Goal: Information Seeking & Learning: Learn about a topic

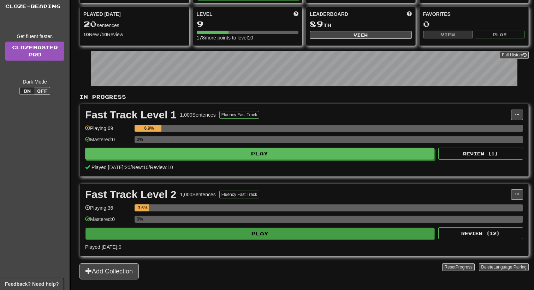
scroll to position [73, 0]
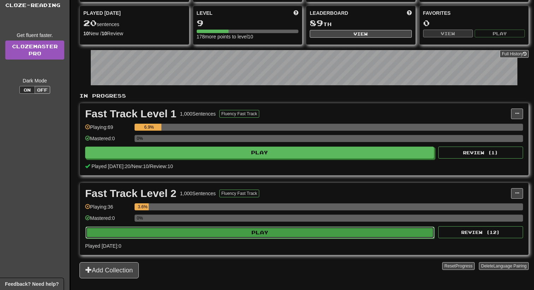
click at [171, 237] on button "Play" at bounding box center [259, 233] width 349 height 12
select select "**"
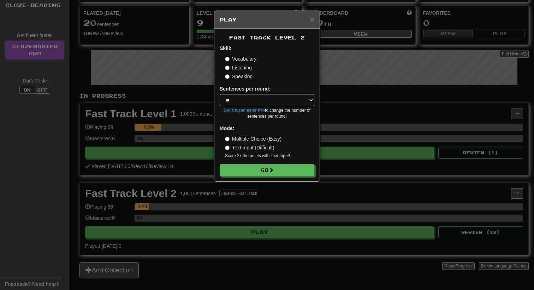
click at [254, 140] on label "Multiple Choice (Easy)" at bounding box center [253, 139] width 56 height 7
click at [247, 168] on button "Go" at bounding box center [267, 171] width 95 height 12
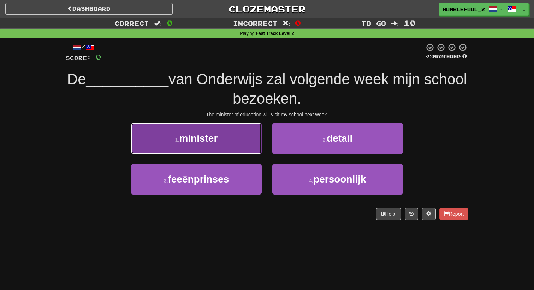
click at [241, 141] on button "1 . minister" at bounding box center [196, 138] width 131 height 31
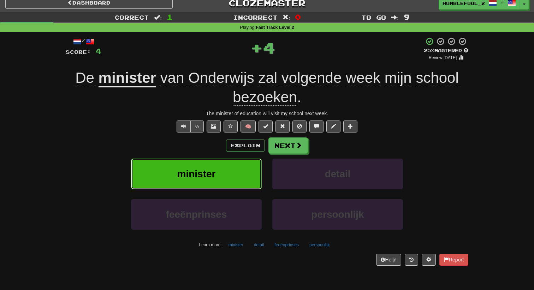
scroll to position [6, 0]
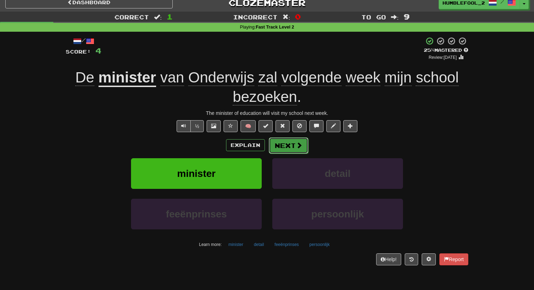
click at [294, 146] on button "Next" at bounding box center [289, 146] width 40 height 16
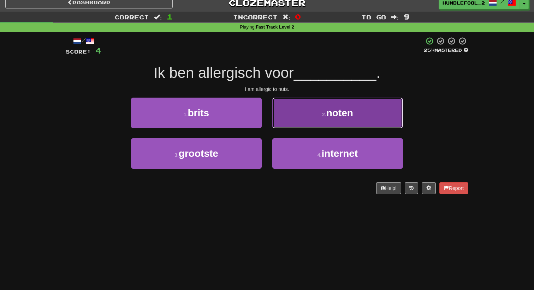
click at [324, 127] on button "2 . noten" at bounding box center [337, 113] width 131 height 31
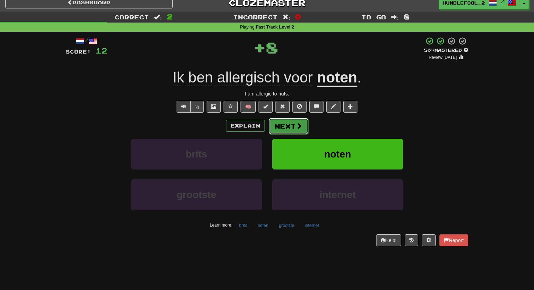
click at [296, 131] on button "Next" at bounding box center [289, 126] width 40 height 16
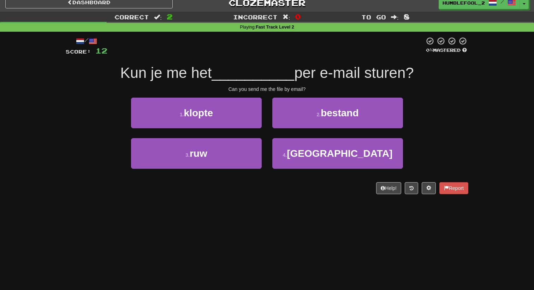
click at [326, 129] on div "2 . bestand" at bounding box center [337, 118] width 141 height 41
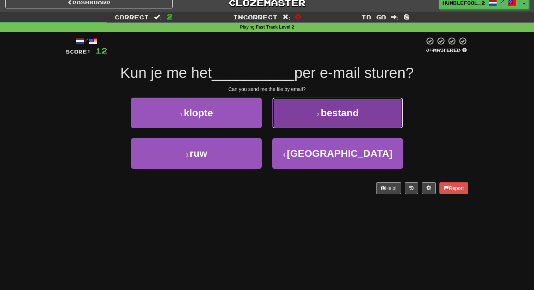
click at [330, 114] on span "bestand" at bounding box center [339, 113] width 38 height 11
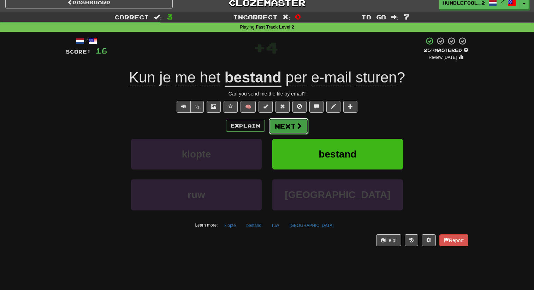
click at [295, 126] on button "Next" at bounding box center [289, 126] width 40 height 16
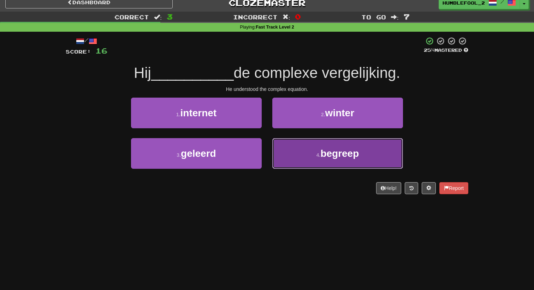
click at [297, 150] on button "4 . begreep" at bounding box center [337, 153] width 131 height 31
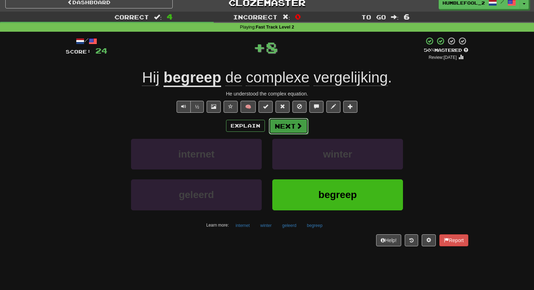
click at [291, 127] on button "Next" at bounding box center [289, 126] width 40 height 16
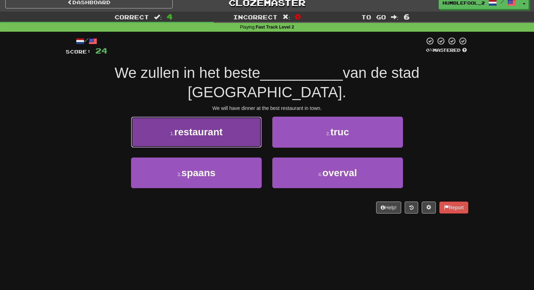
click at [239, 120] on button "1 . restaurant" at bounding box center [196, 132] width 131 height 31
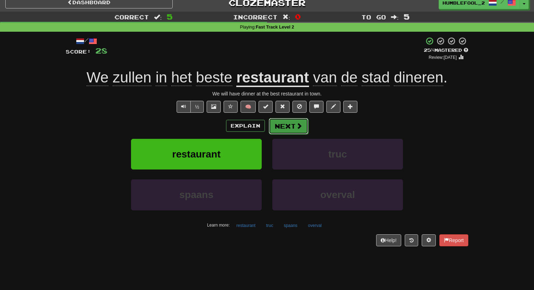
click at [292, 124] on button "Next" at bounding box center [289, 126] width 40 height 16
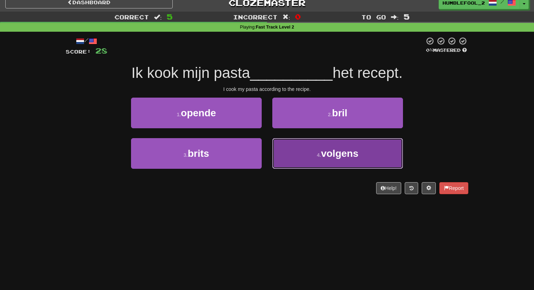
click at [300, 148] on button "4 . volgens" at bounding box center [337, 153] width 131 height 31
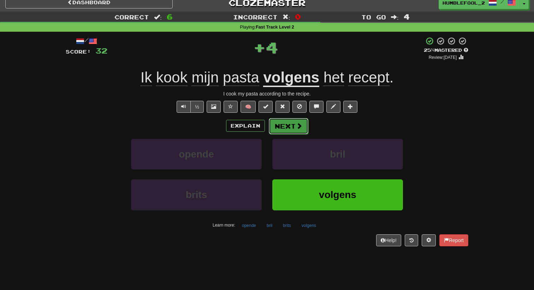
click at [289, 126] on button "Next" at bounding box center [289, 126] width 40 height 16
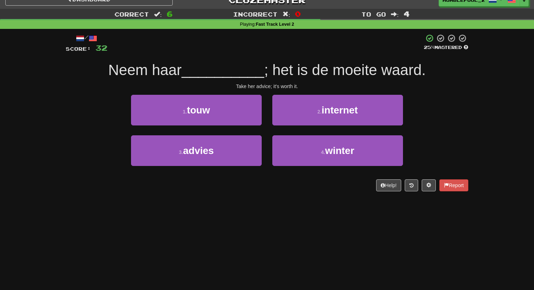
scroll to position [10, 0]
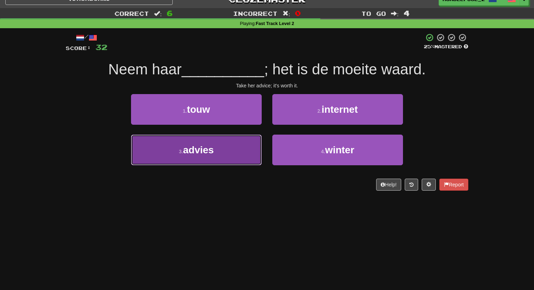
click at [247, 142] on button "3 . advies" at bounding box center [196, 150] width 131 height 31
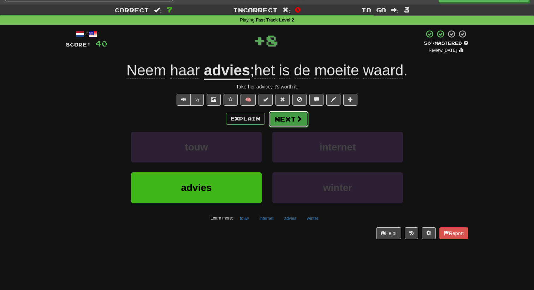
click at [293, 118] on button "Next" at bounding box center [289, 119] width 40 height 16
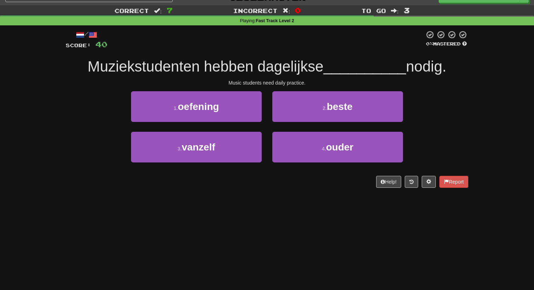
scroll to position [13, 0]
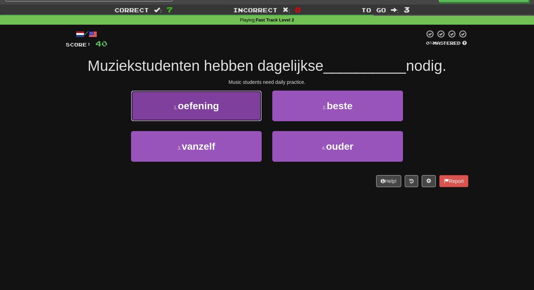
click at [237, 111] on button "1 . oefening" at bounding box center [196, 106] width 131 height 31
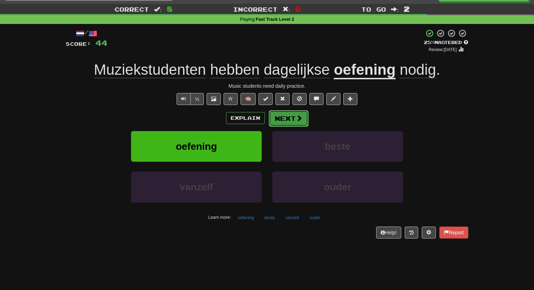
click at [288, 119] on button "Next" at bounding box center [289, 118] width 40 height 16
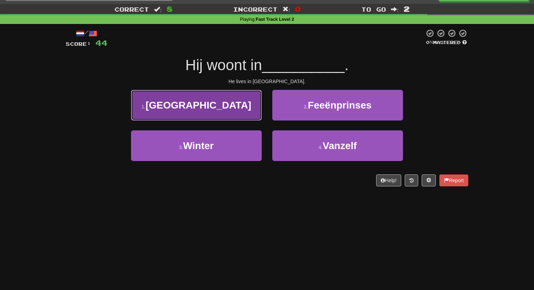
click at [246, 115] on button "1 . Engeland" at bounding box center [196, 105] width 131 height 31
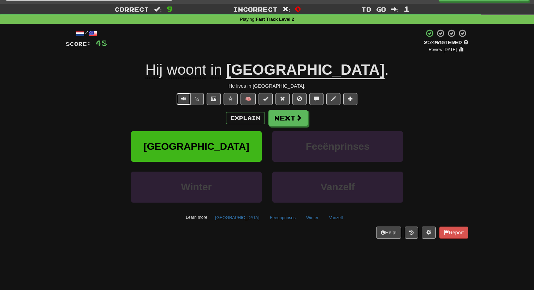
click at [180, 99] on button "Text-to-speech controls" at bounding box center [183, 99] width 14 height 12
click at [284, 113] on button "Next" at bounding box center [289, 118] width 40 height 16
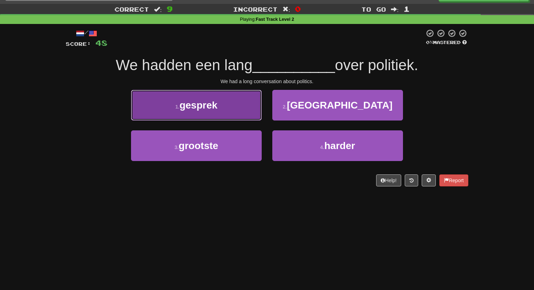
click at [230, 110] on button "1 . gesprek" at bounding box center [196, 105] width 131 height 31
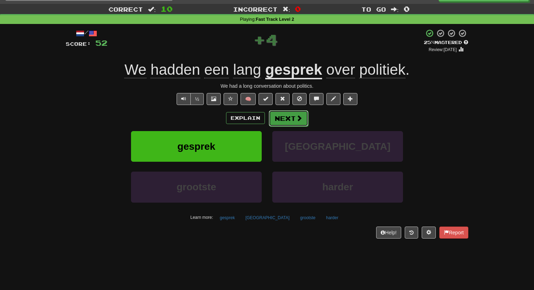
click at [287, 122] on button "Next" at bounding box center [289, 118] width 40 height 16
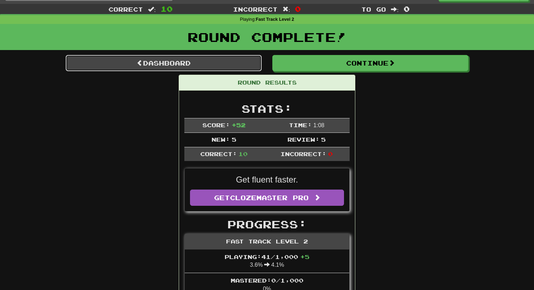
click at [162, 63] on link "Dashboard" at bounding box center [164, 63] width 196 height 16
